Goal: Use online tool/utility: Utilize a website feature to perform a specific function

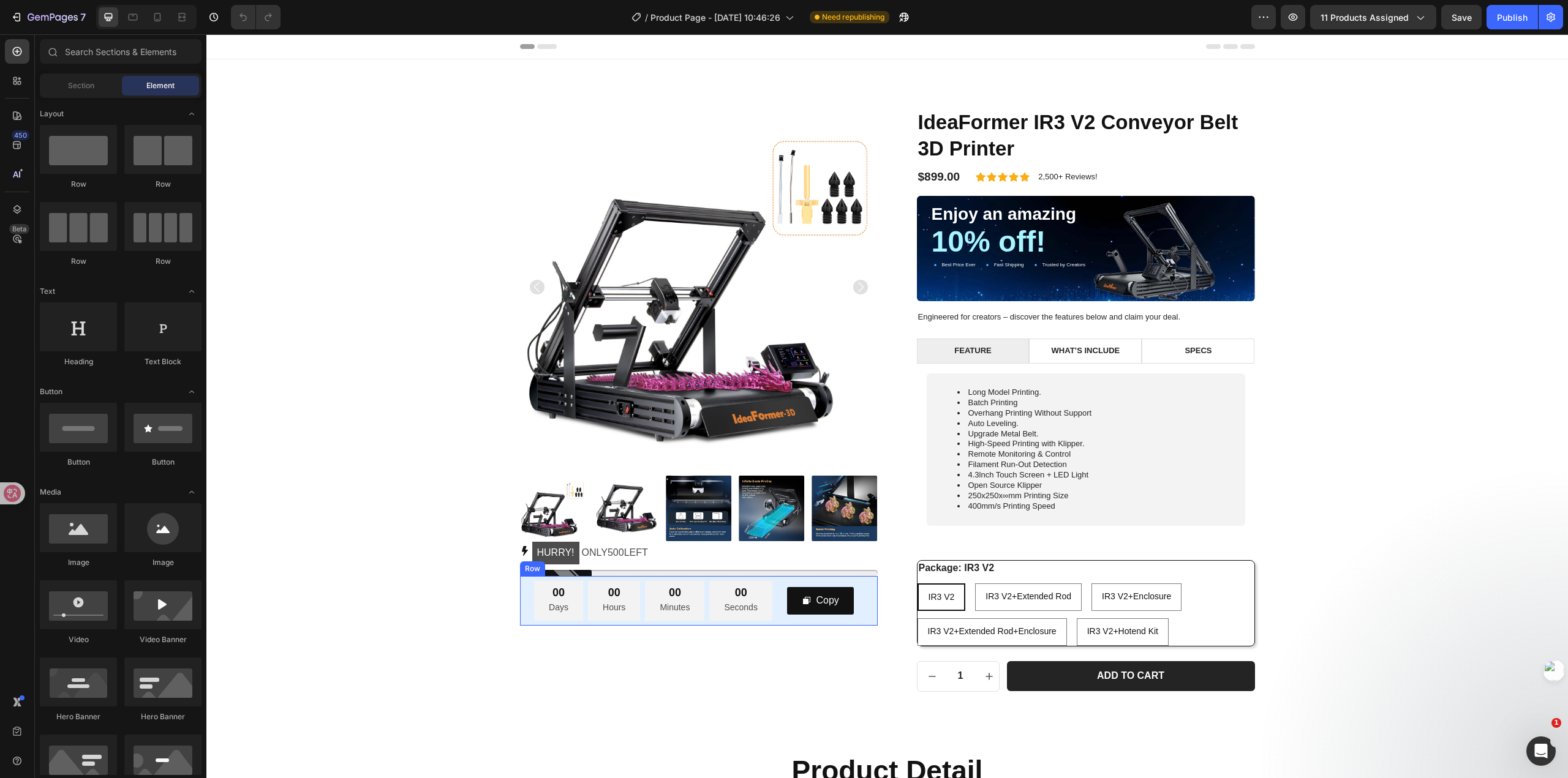
click at [871, 597] on div "00 Days 00 Hours 00 Minutes 00 Seconds Countdown Timer Copy Copy Coupon Code Row" at bounding box center [698, 600] width 358 height 49
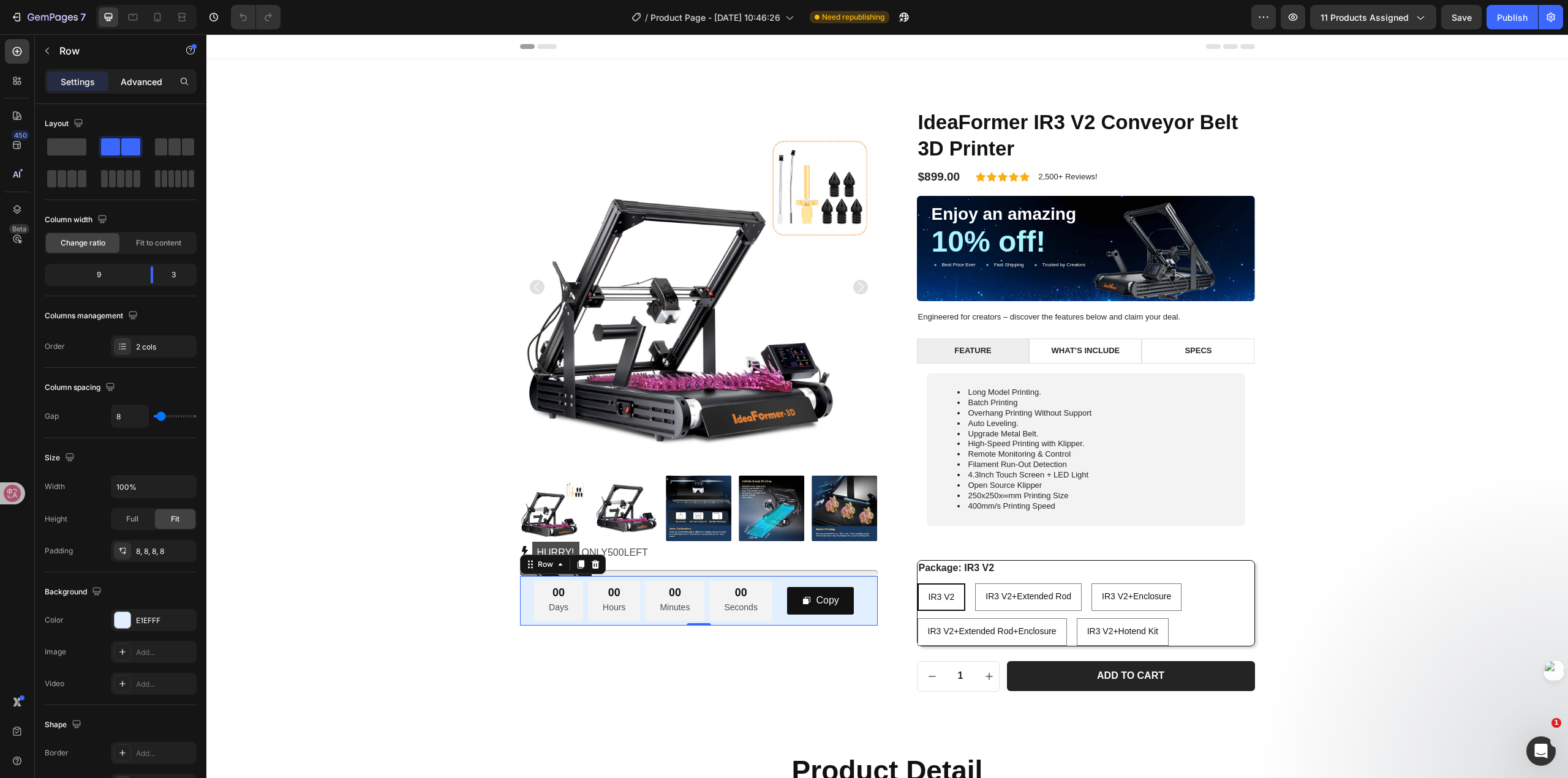
click at [134, 79] on p "Advanced" at bounding box center [141, 82] width 42 height 13
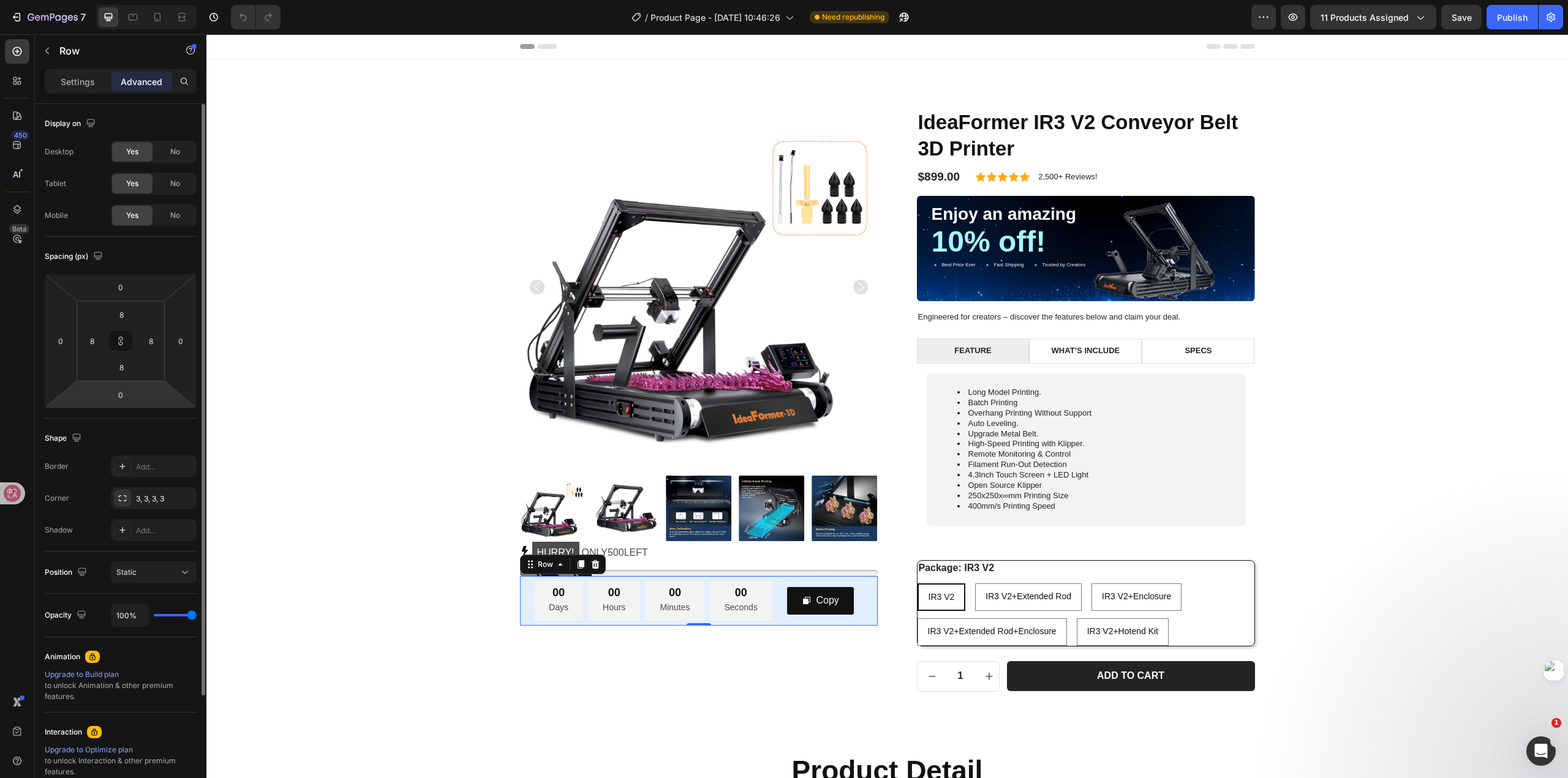
scroll to position [141, 0]
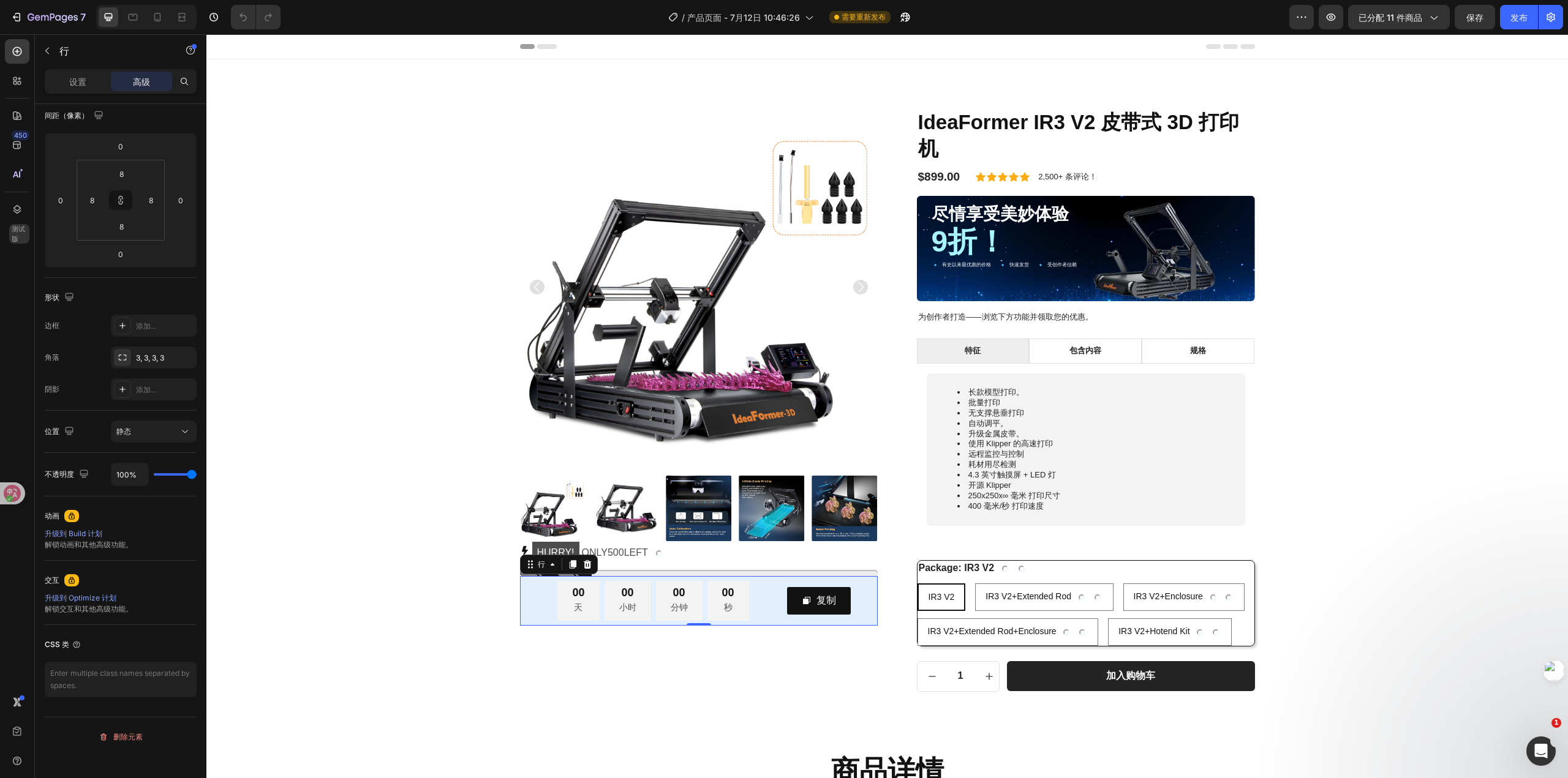
click at [852, 622] on div "00 天 00 小时 00 分钟 00 秒 倒计时器 复制 复制优惠券代码 行 0" at bounding box center [698, 600] width 358 height 49
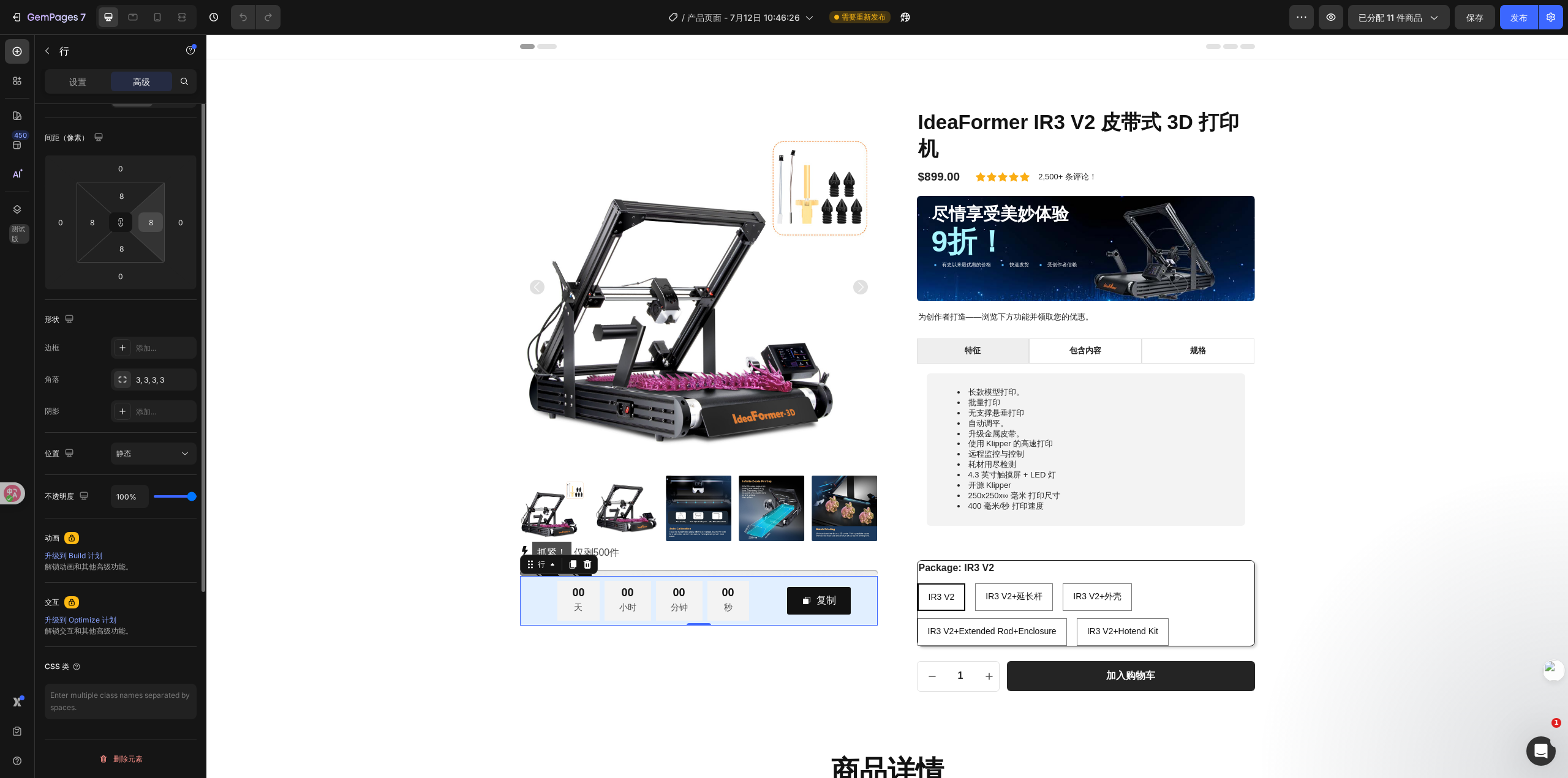
scroll to position [0, 0]
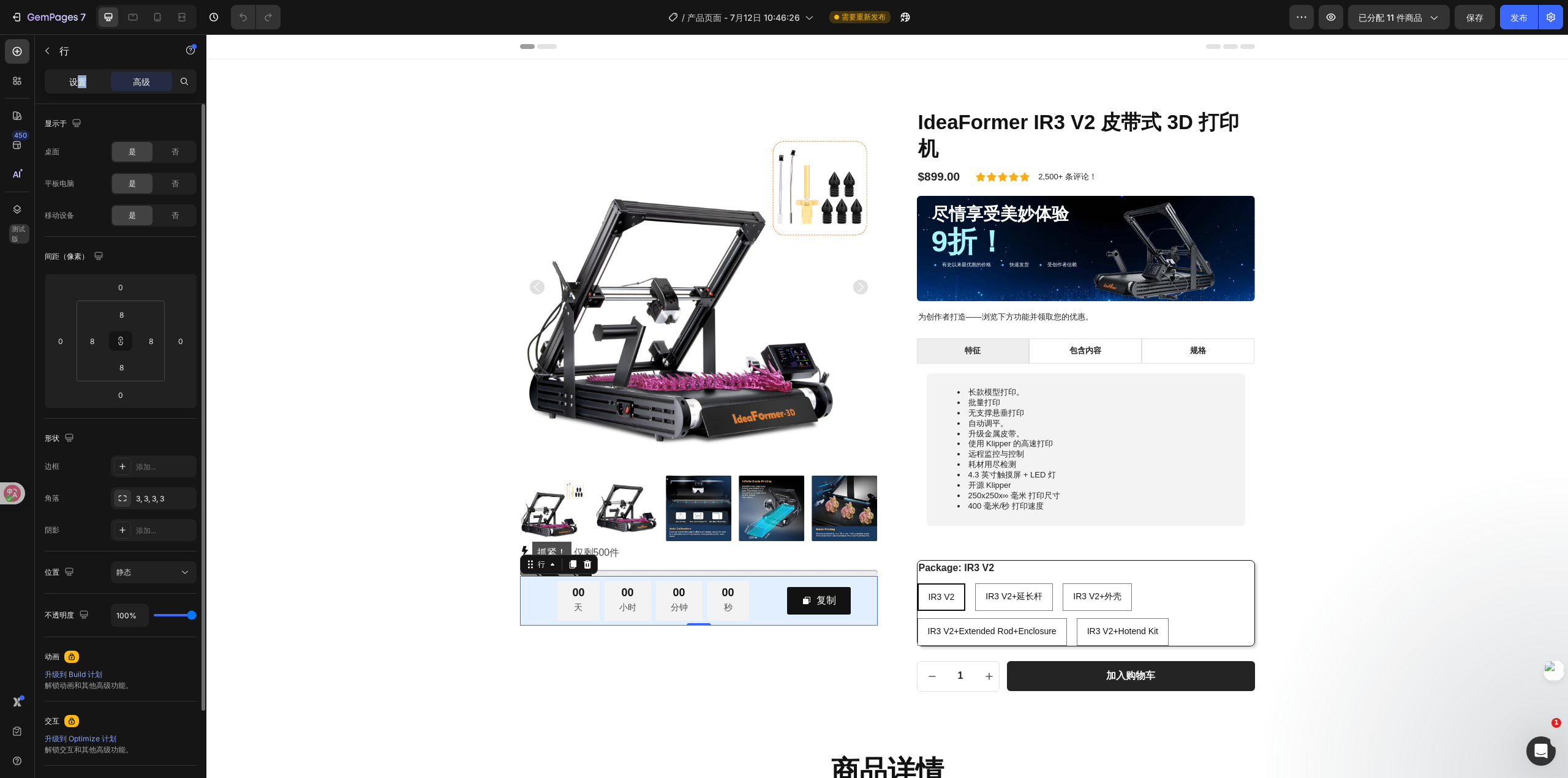
click at [82, 82] on font "设置" at bounding box center [77, 82] width 17 height 11
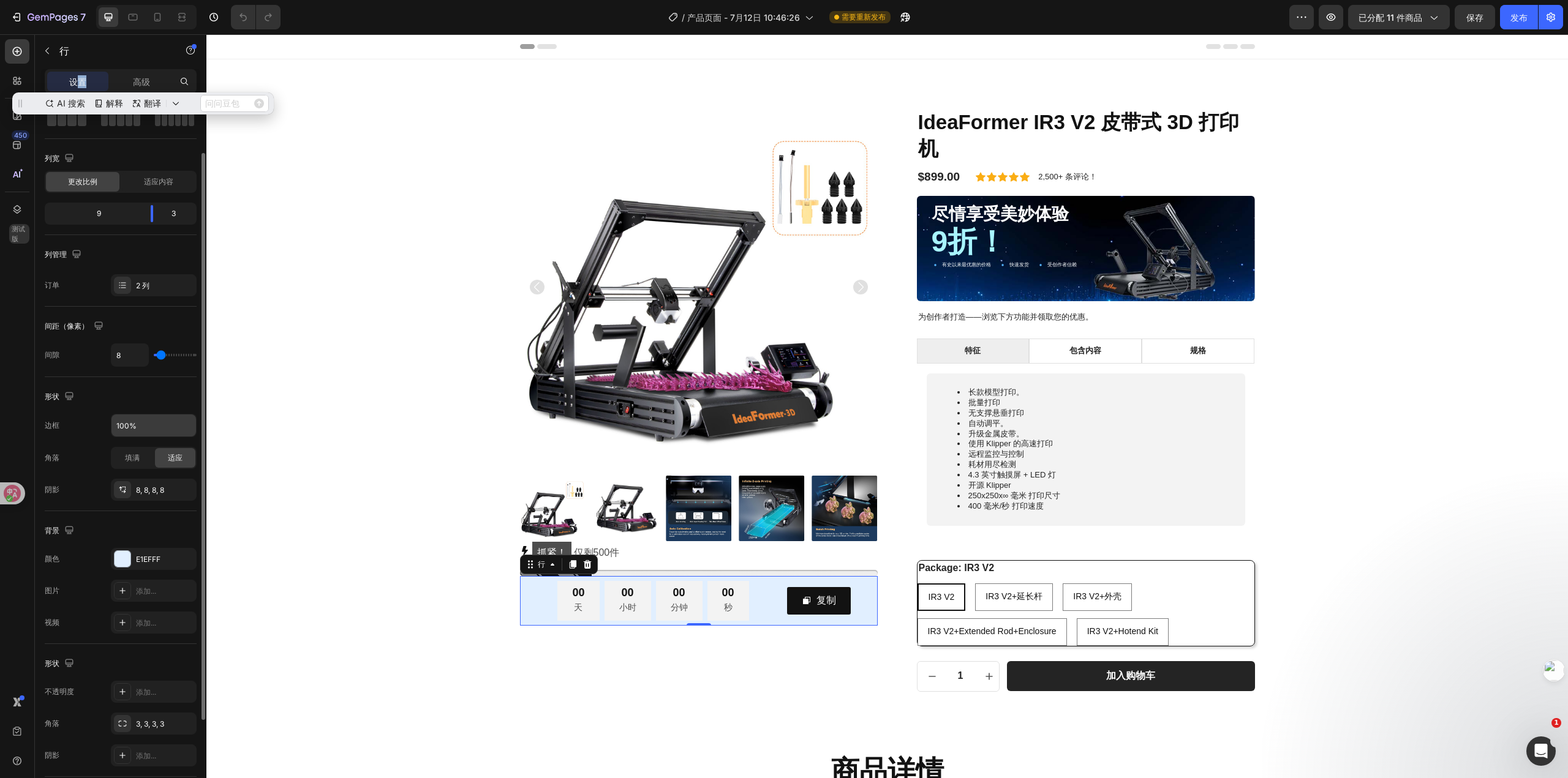
scroll to position [178, 0]
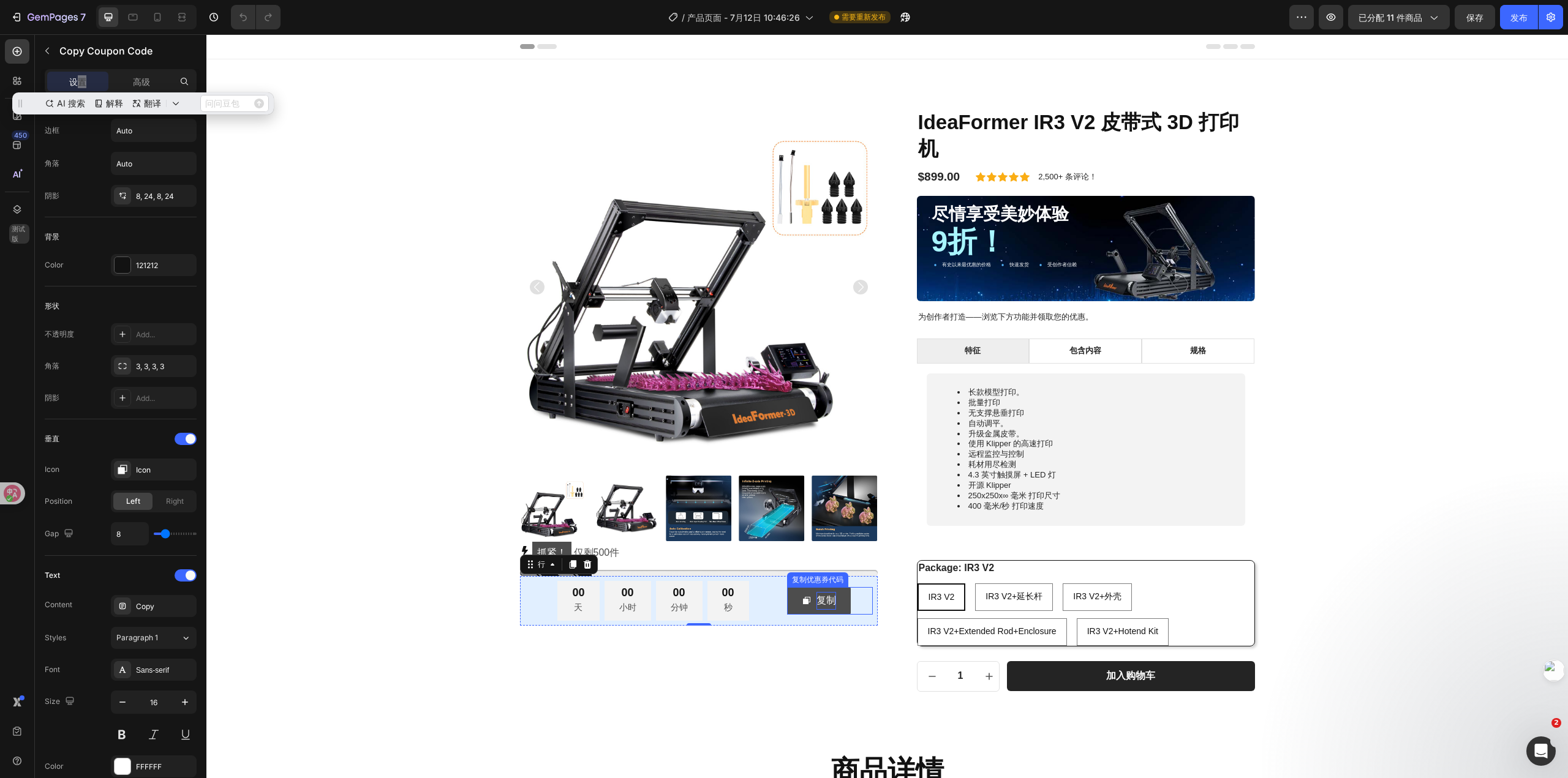
click at [816, 603] on font "复制" at bounding box center [826, 600] width 19 height 11
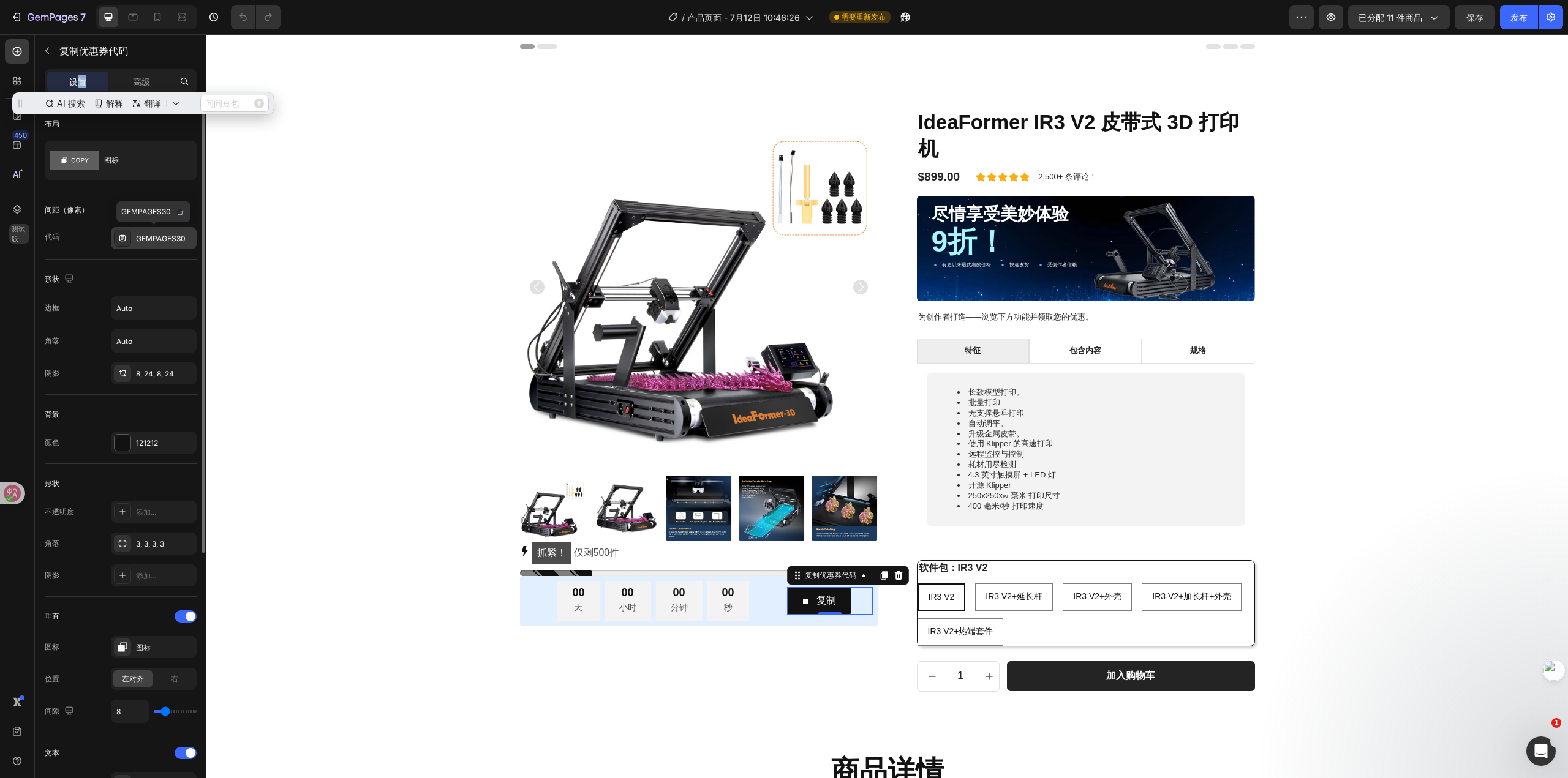
click at [157, 237] on div "GEMPAGES30" at bounding box center [165, 239] width 57 height 11
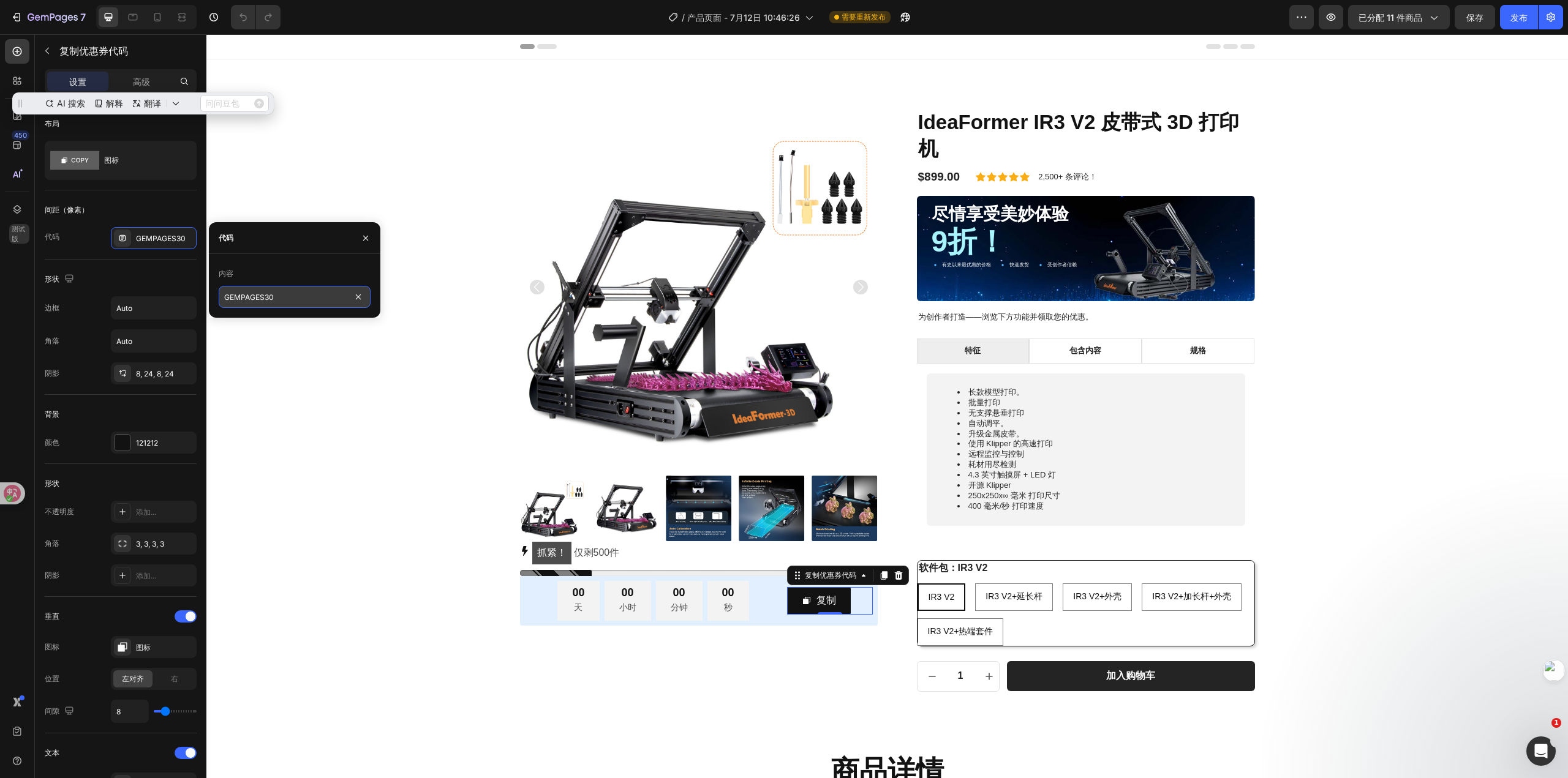
click at [288, 299] on input "GEMPAGES30" at bounding box center [294, 296] width 152 height 22
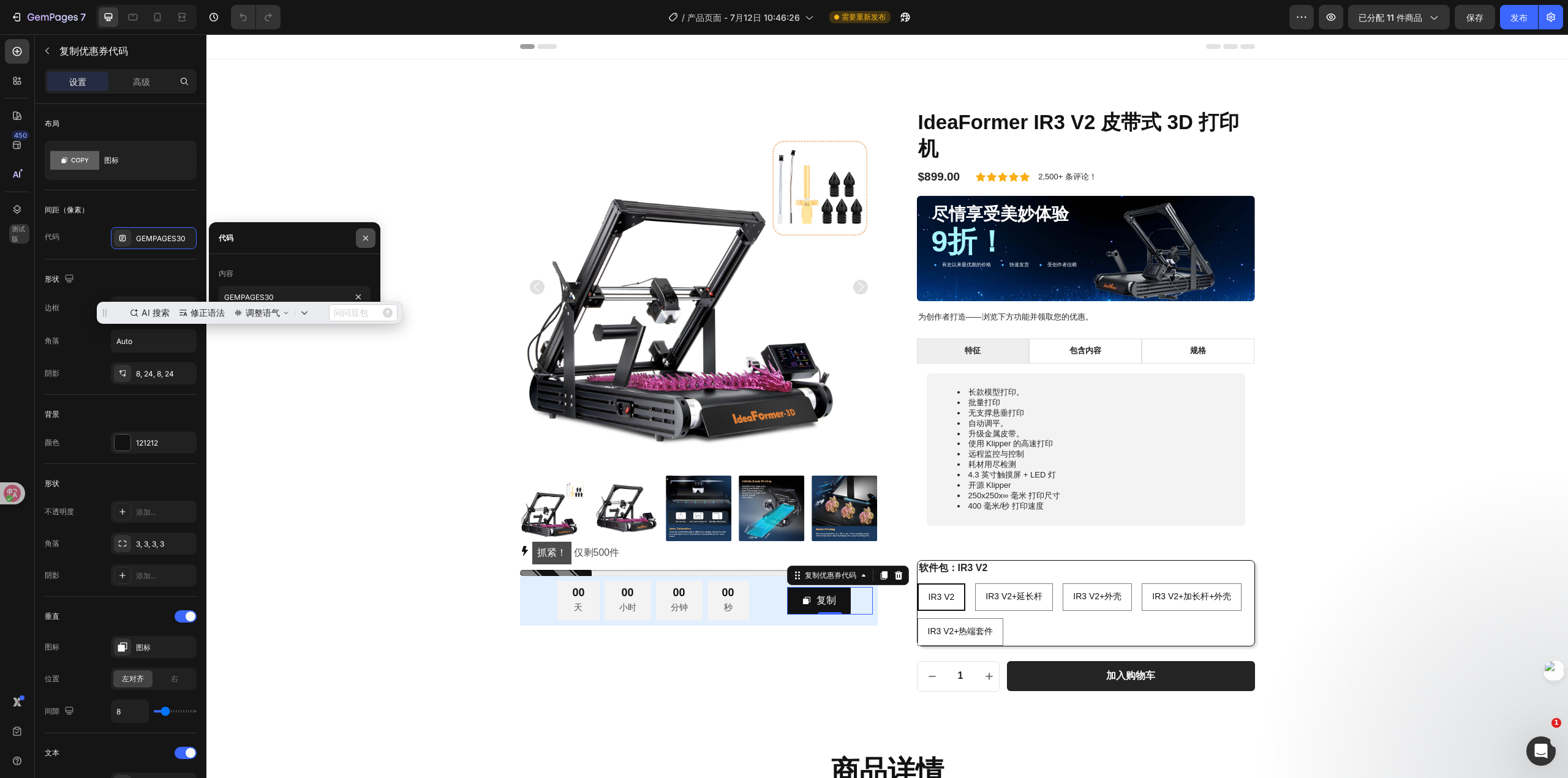
click at [365, 242] on icon "button" at bounding box center [366, 238] width 10 height 10
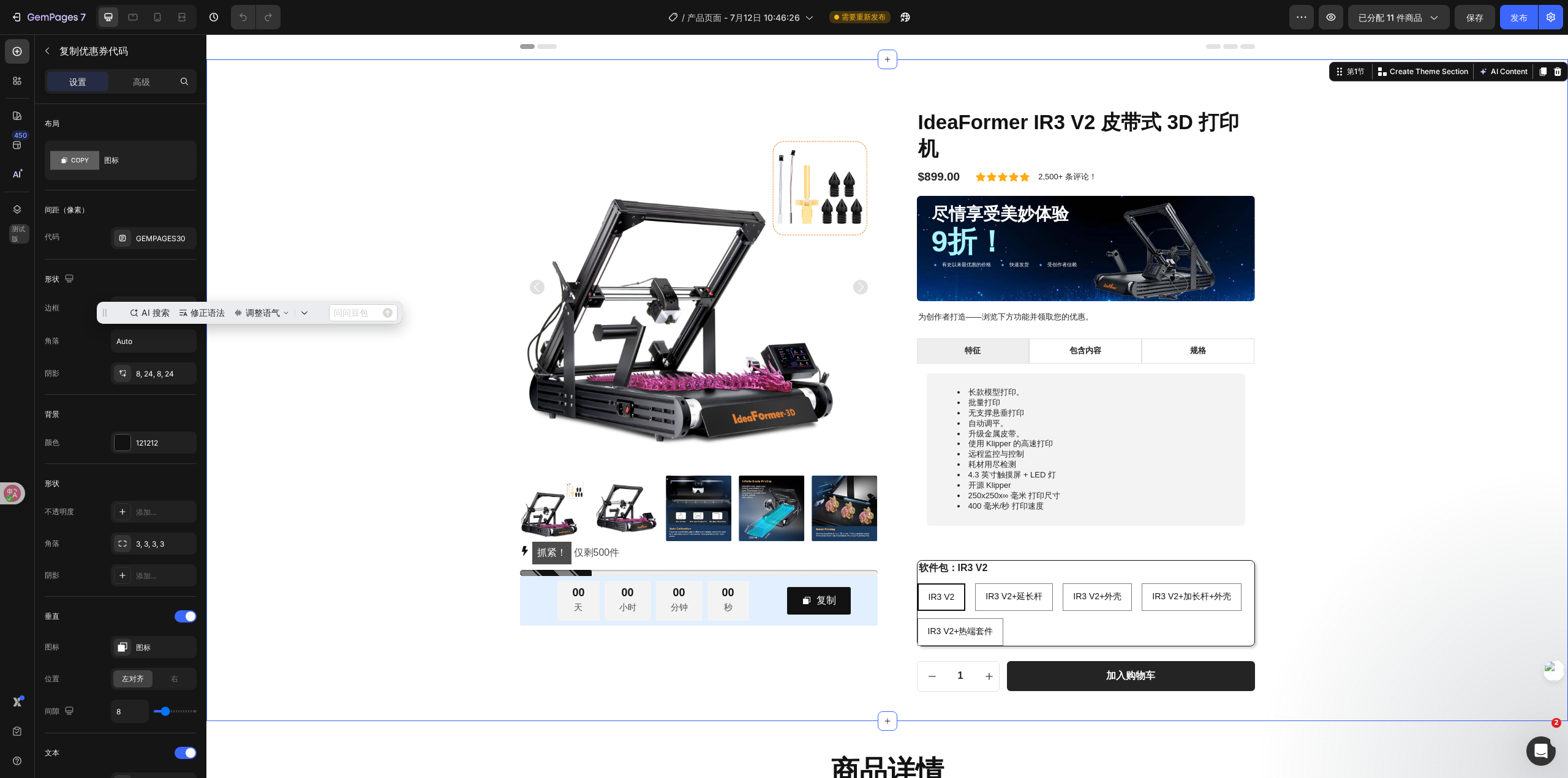
click at [382, 369] on div "产品图片 抓紧！ 仅剩 500 件 库存计数器 00 天 00 小时 00 分钟 00 秒 倒计时器 复制 复制优惠券代码 行 行 IdeaFormer IR…" at bounding box center [887, 400] width 1343 height 583
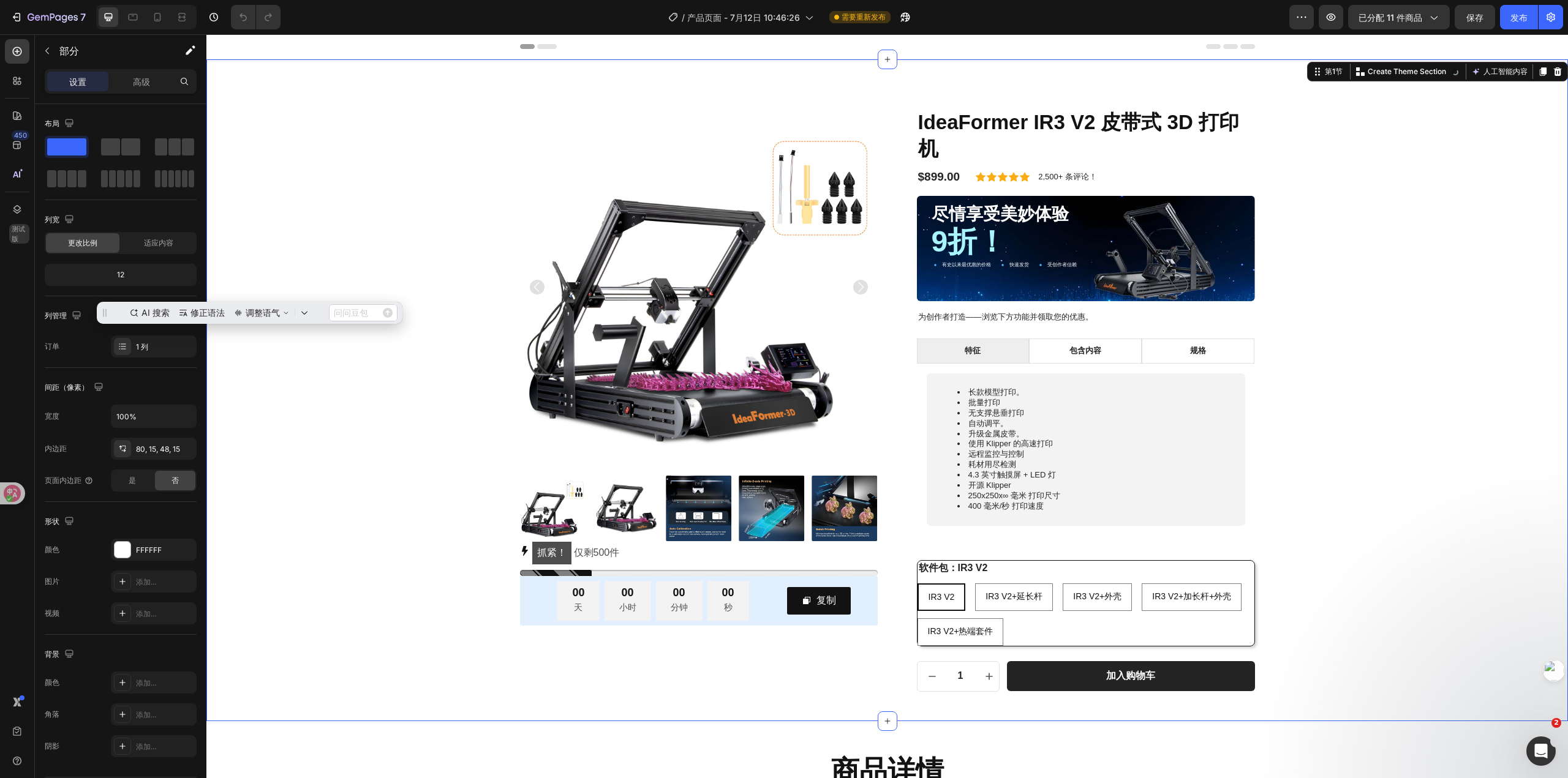
click at [349, 223] on div "产品图片 抓紧！ 仅剩 500 件 库存计数器 00 天 00 小时 00 分钟 00 秒 倒计时器 复制 复制优惠券代码 行 行 IdeaFormer IR…" at bounding box center [887, 400] width 1343 height 583
click at [342, 391] on div "产品图片 抓紧！ 仅剩 500 件 库存计数器 00 天 00 小时 00 分钟 00 秒 倒计时器 复制 复制优惠券代码 行 行 IdeaFormer IR…" at bounding box center [887, 400] width 1343 height 583
click at [574, 586] on div "00" at bounding box center [578, 593] width 12 height 14
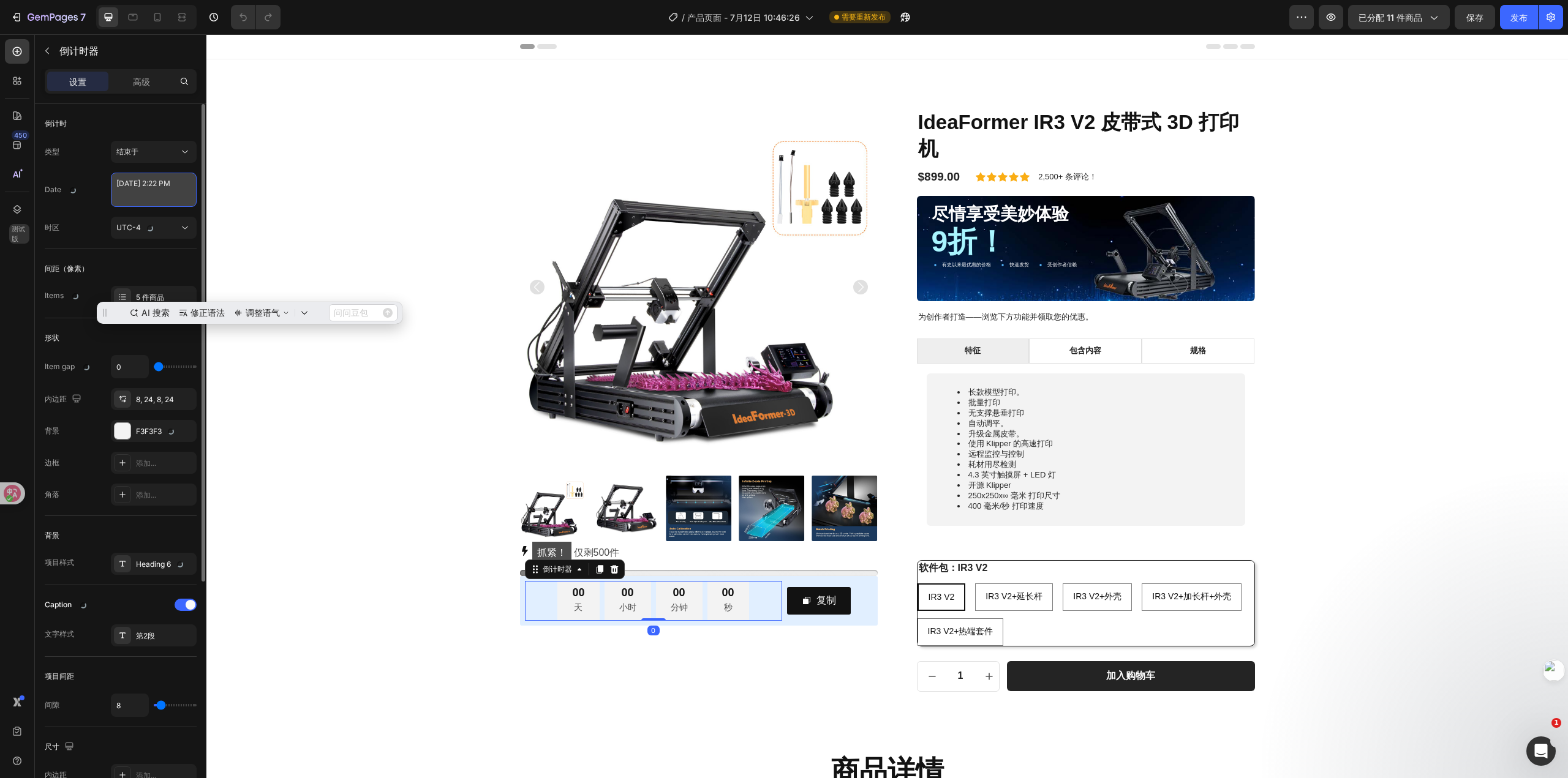
select select "14"
select select "22"
select select "false"
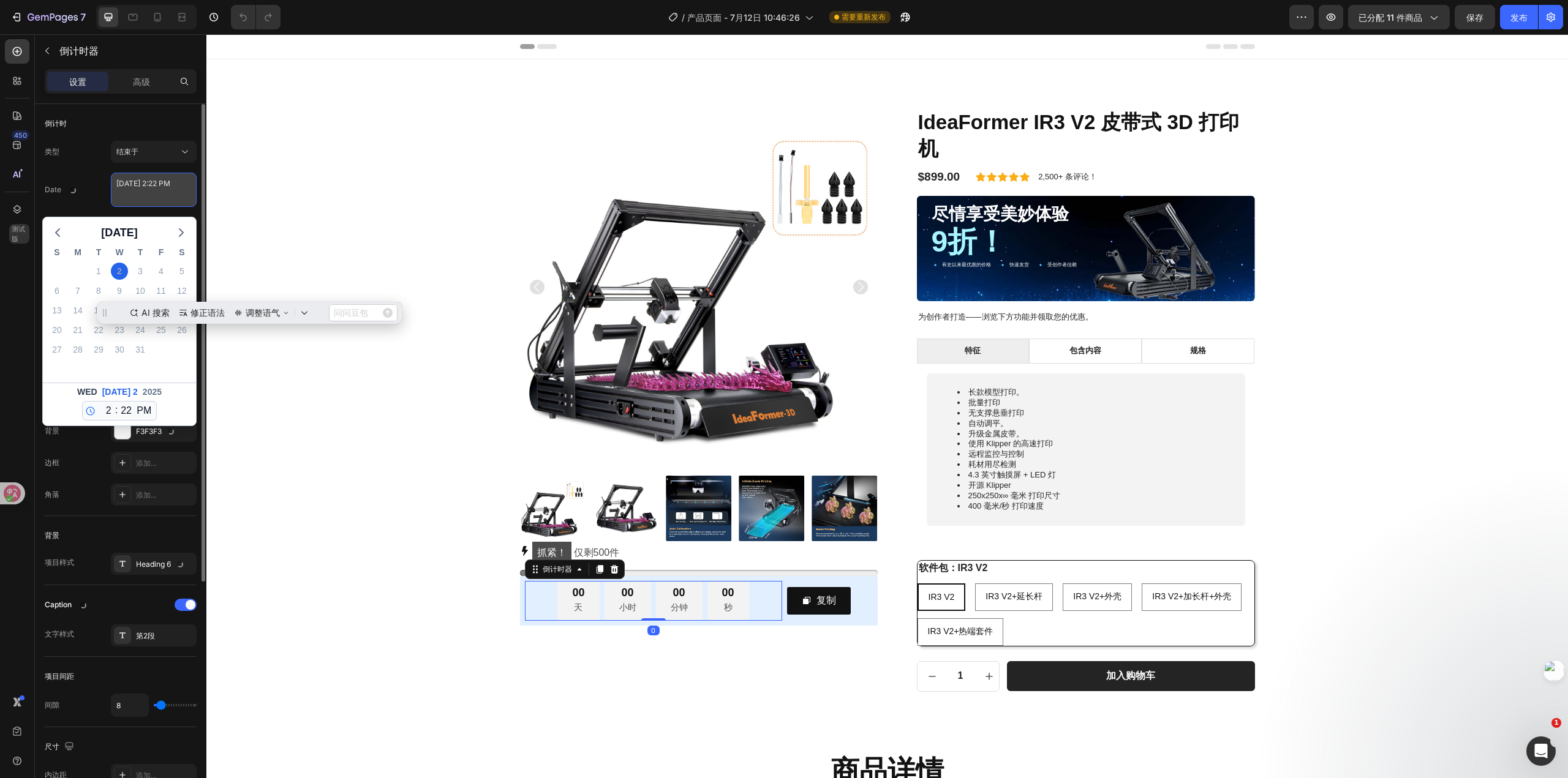
click at [166, 192] on textarea "[DATE] 2:22 PM" at bounding box center [154, 190] width 86 height 34
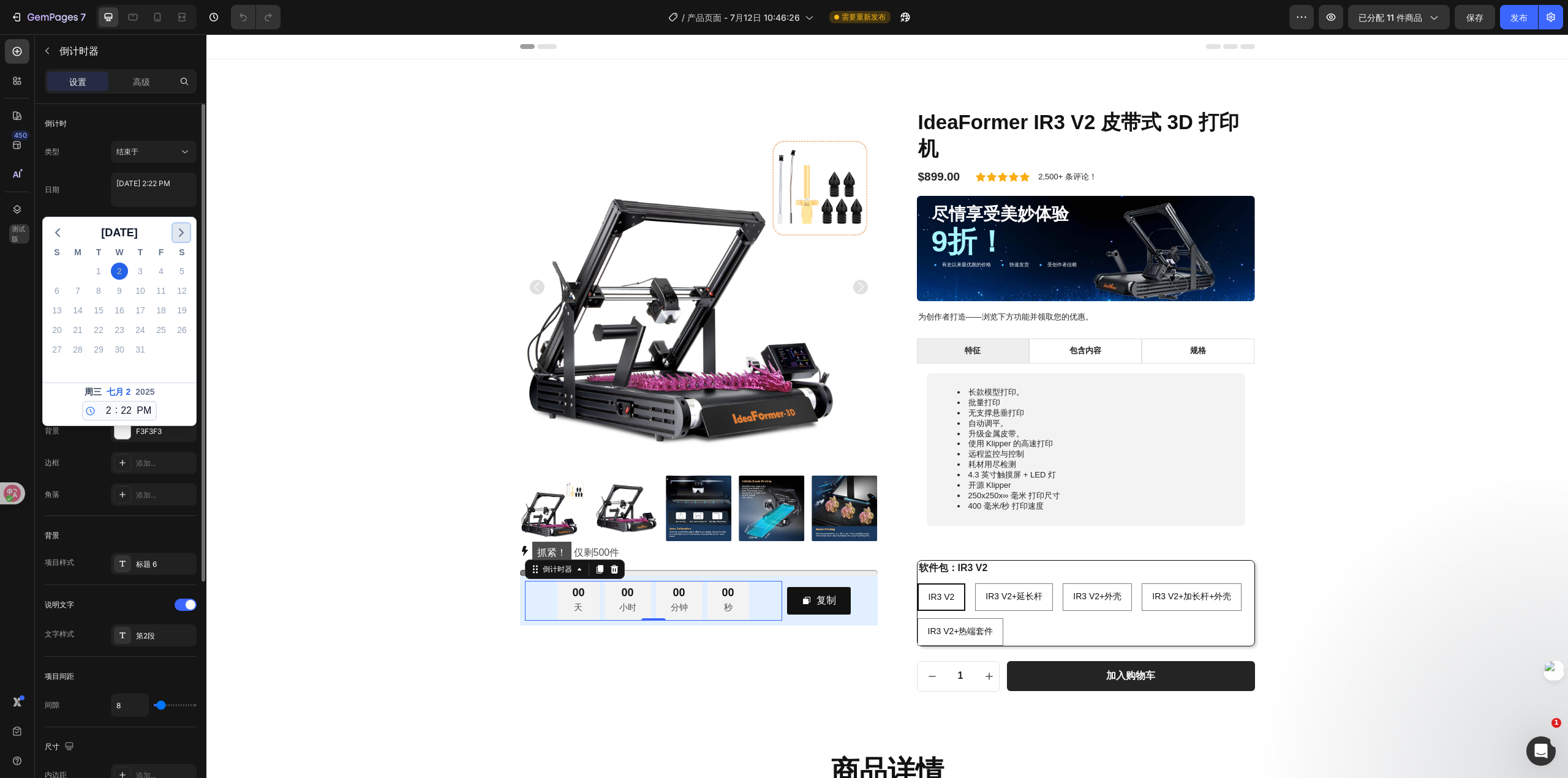
click at [180, 236] on polyline "button" at bounding box center [181, 233] width 4 height 7
click at [99, 349] on div "30" at bounding box center [98, 349] width 17 height 17
type textarea "[DATE] 2:22 PM"
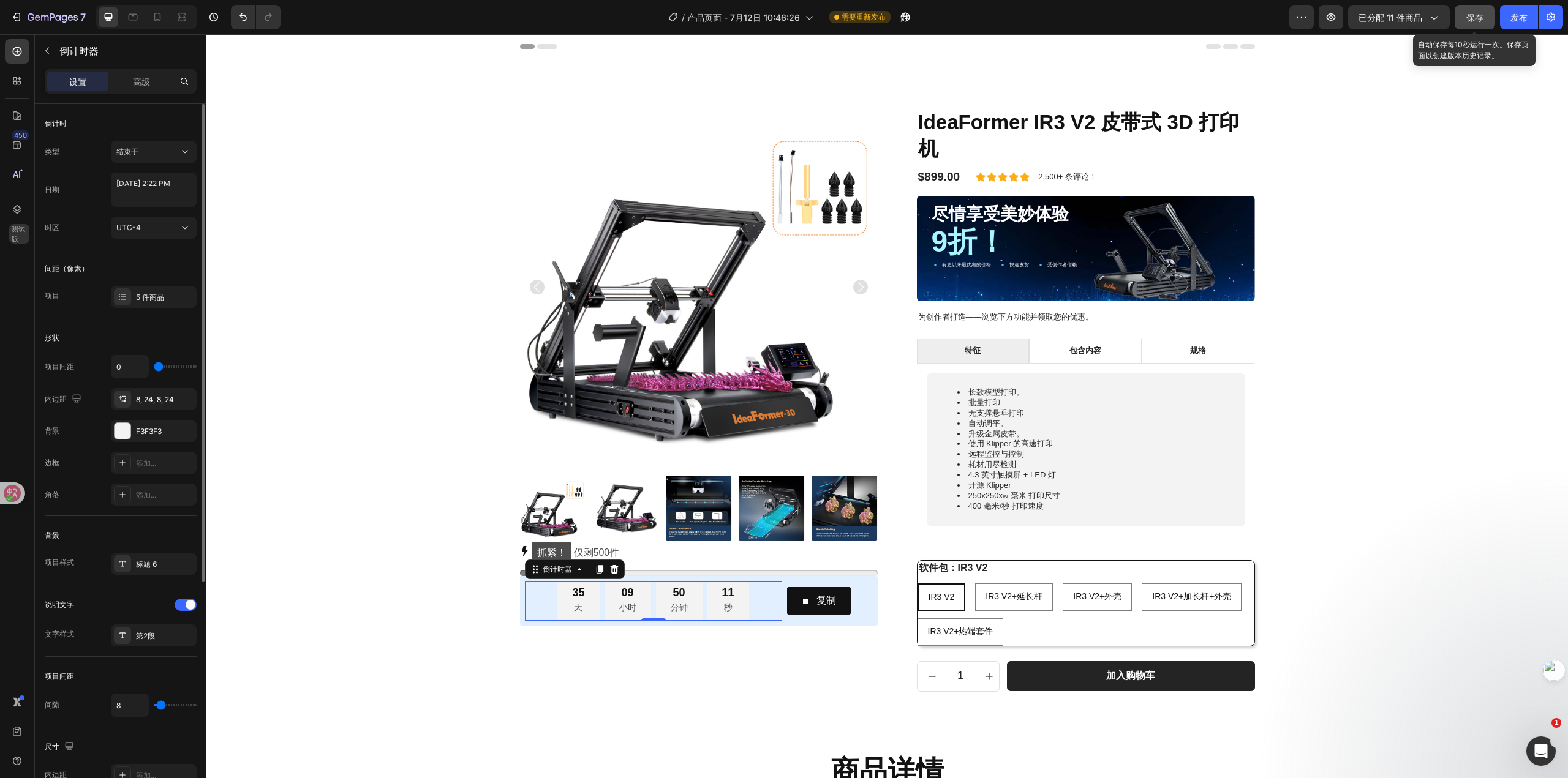
click at [1482, 17] on font "保存" at bounding box center [1474, 17] width 17 height 11
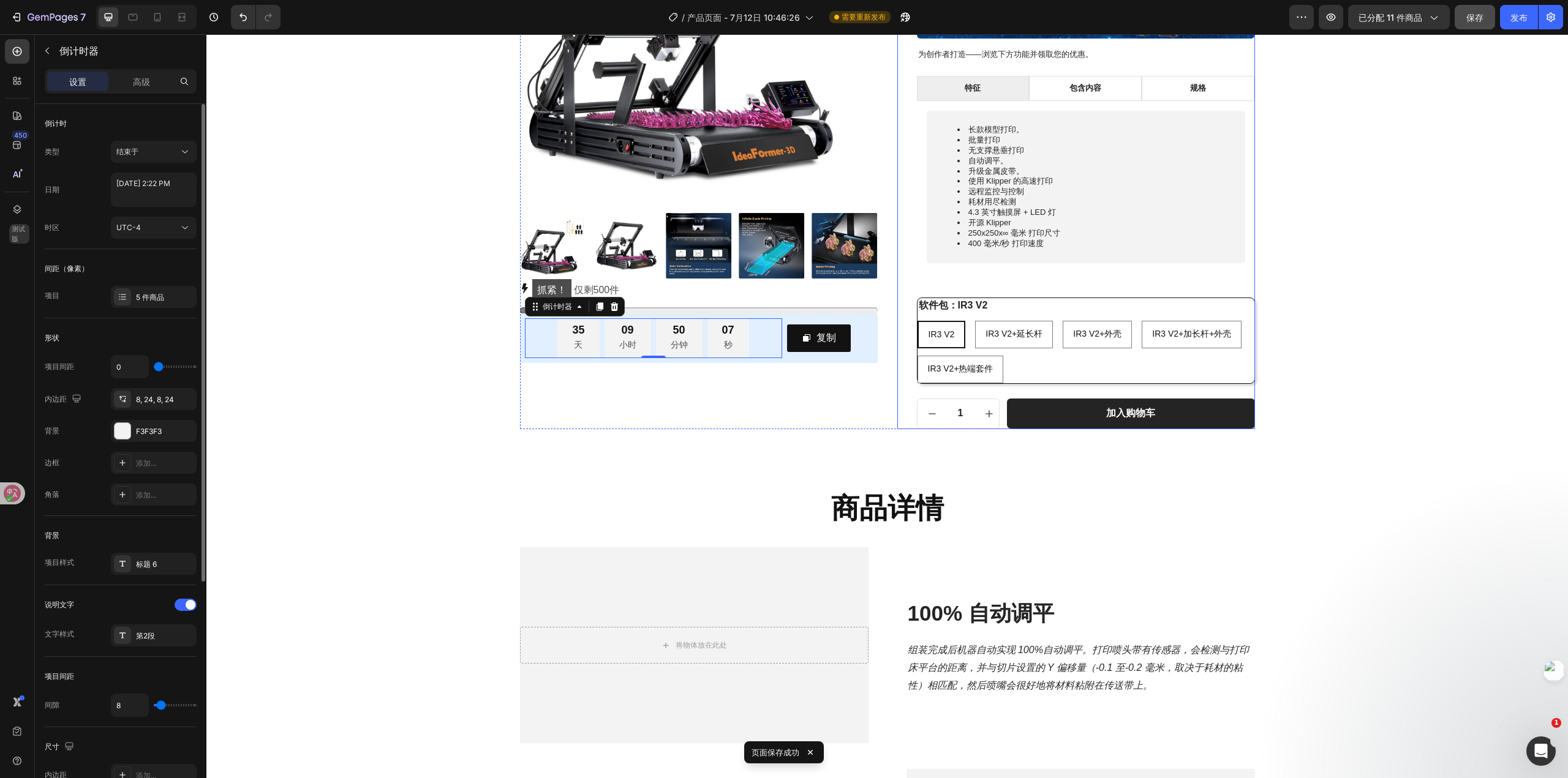
scroll to position [306, 0]
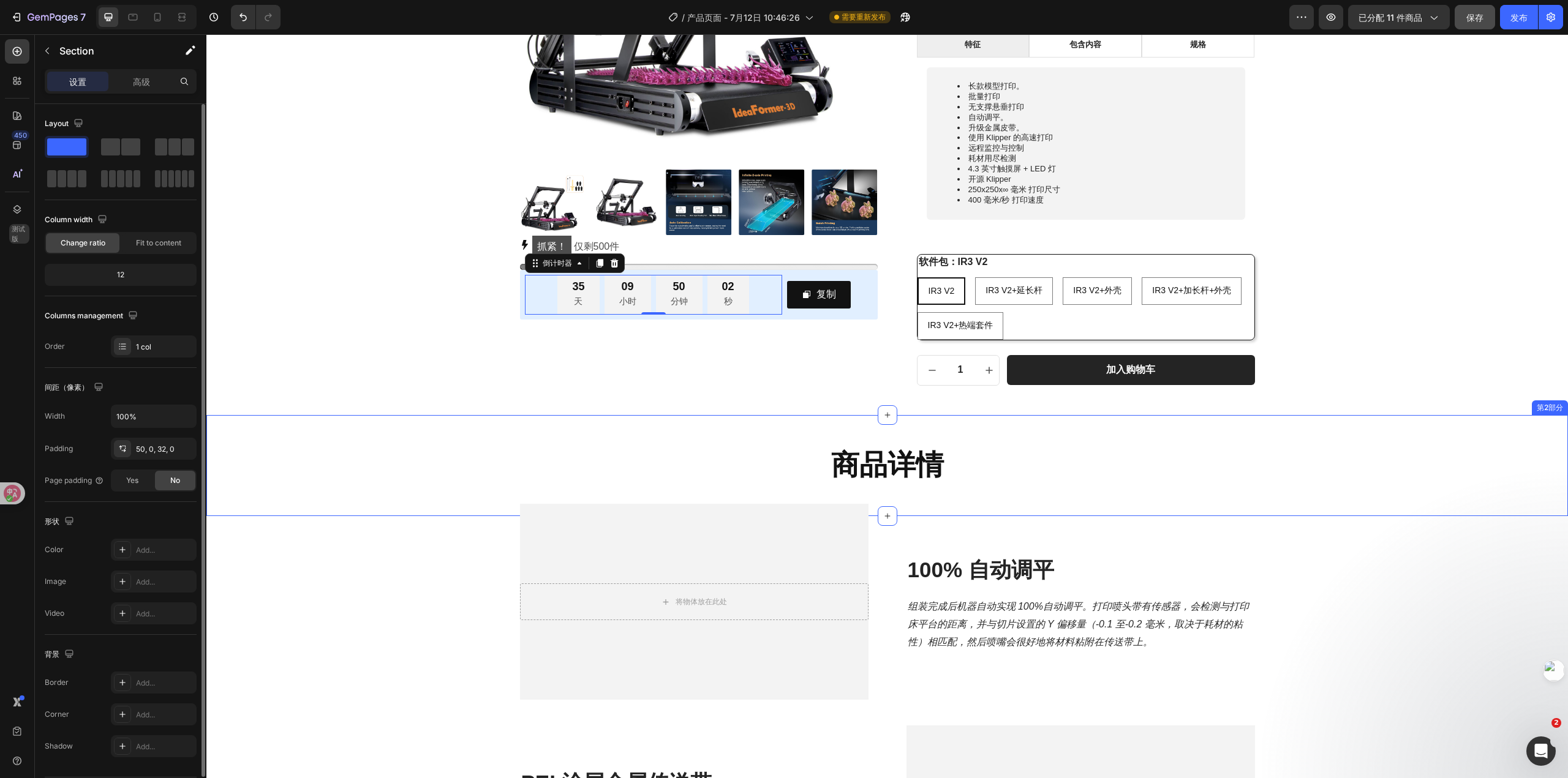
click at [1351, 415] on div "商品详情 标题 行 第2部分" at bounding box center [887, 465] width 1361 height 102
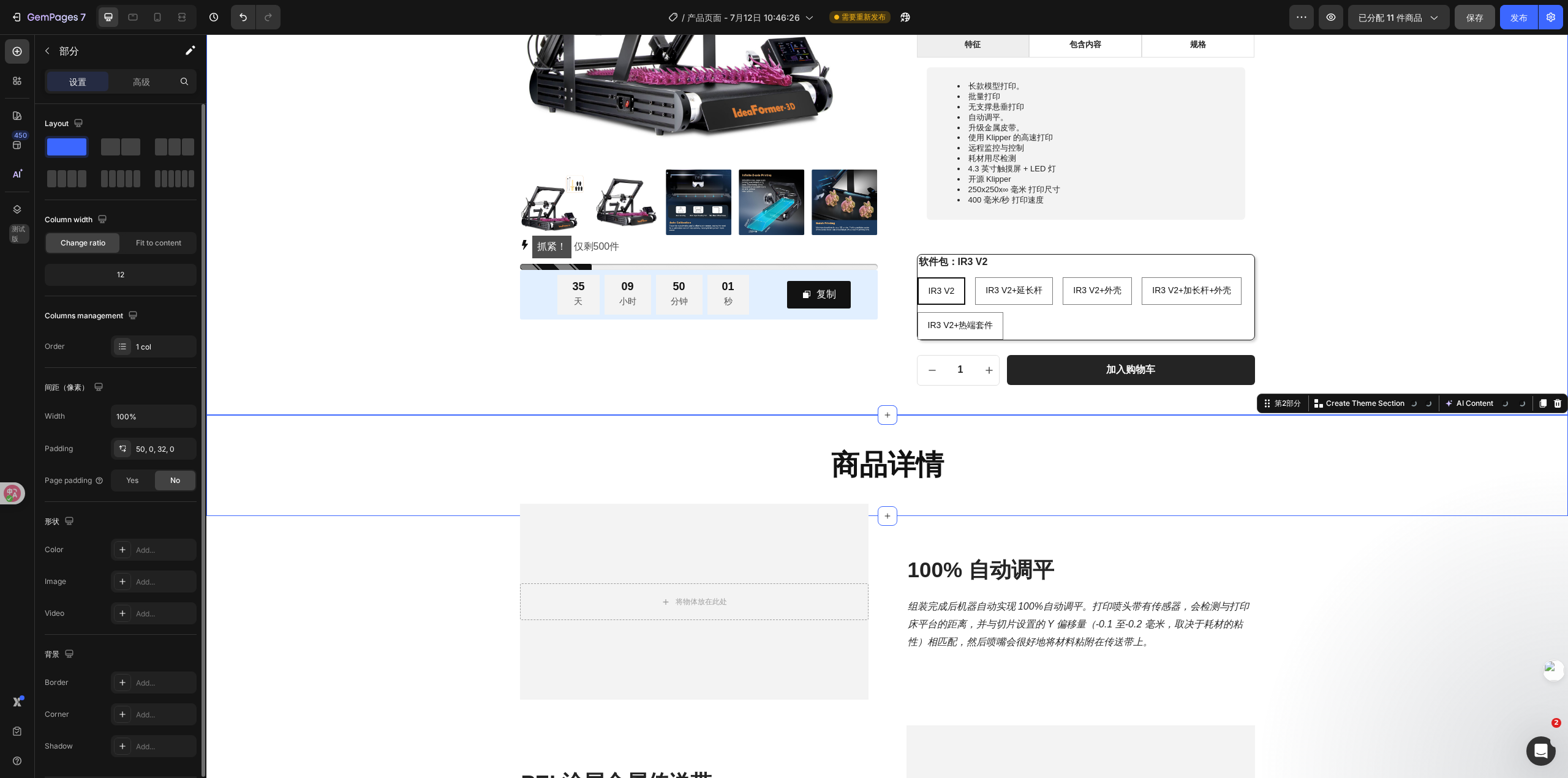
click at [1340, 344] on div "产品图片 抓紧！ 仅剩 500 件 库存计数器 35 天 09 小时 50 分钟 01 秒 倒计时器 复制 复制优惠券代码 行 行 IdeaFormer IR…" at bounding box center [887, 94] width 1343 height 583
